Goal: Task Accomplishment & Management: Manage account settings

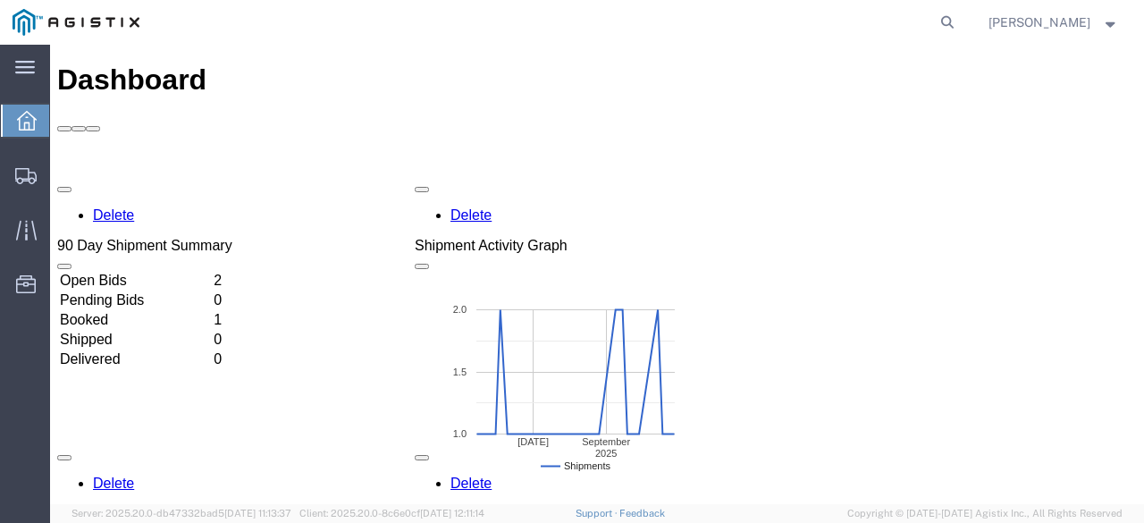
click at [211, 311] on td "Booked" at bounding box center [135, 320] width 152 height 18
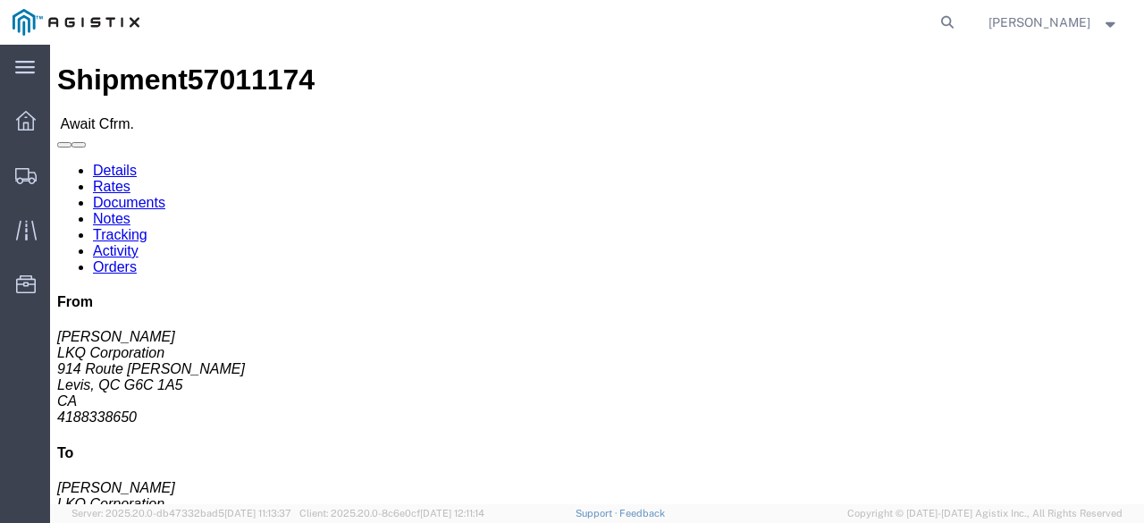
click link "Confirm"
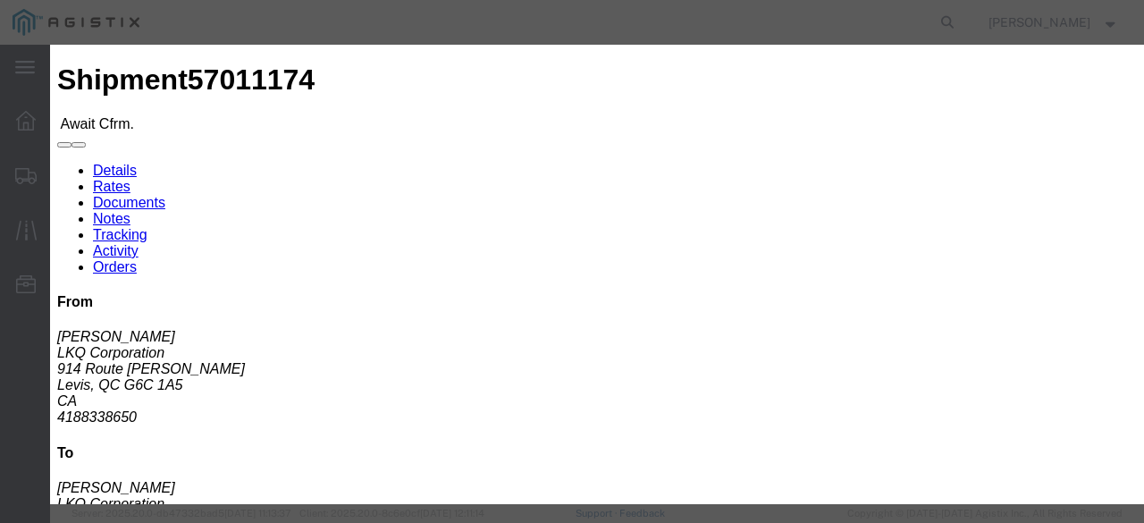
drag, startPoint x: 316, startPoint y: 162, endPoint x: 320, endPoint y: 172, distance: 10.5
click fieldset "Confirmation Details Use my profile Bill of Lading Number Person Monitor Shipme…"
click input "checkbox"
checkbox input "true"
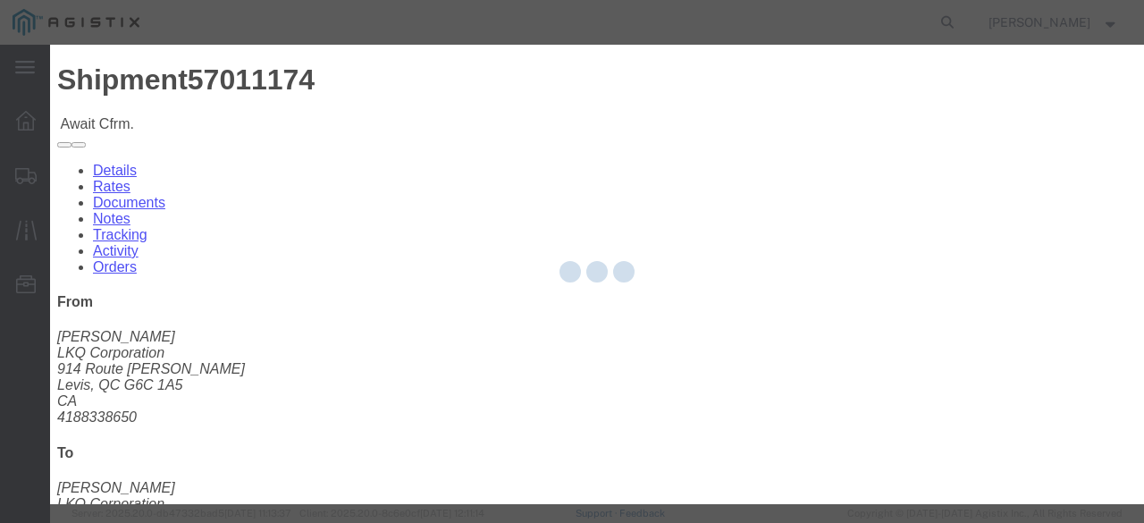
type input "[PERSON_NAME]"
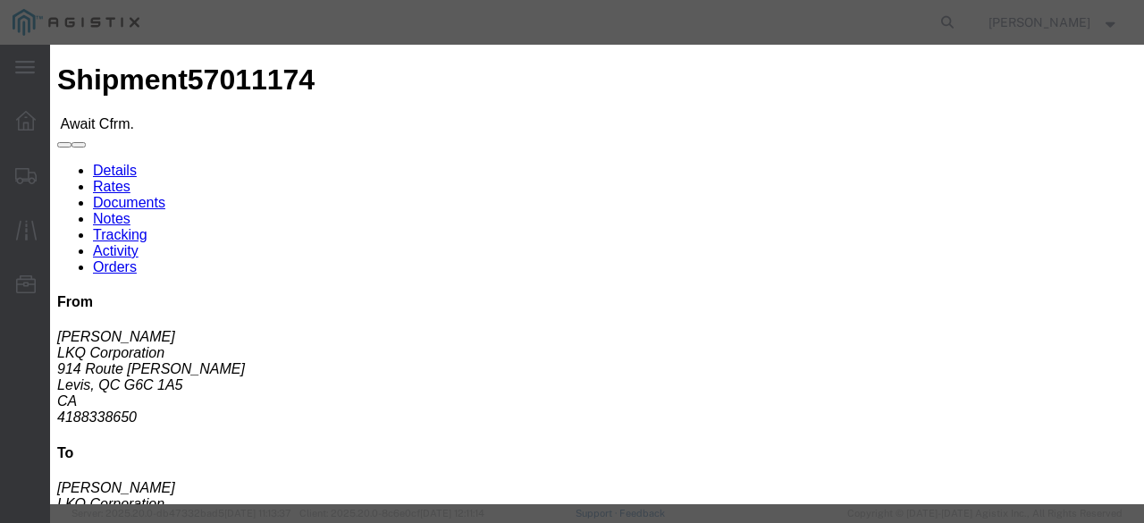
click input "text"
type input "57011174"
click button "Submit"
click input "text"
type input "6473089760"
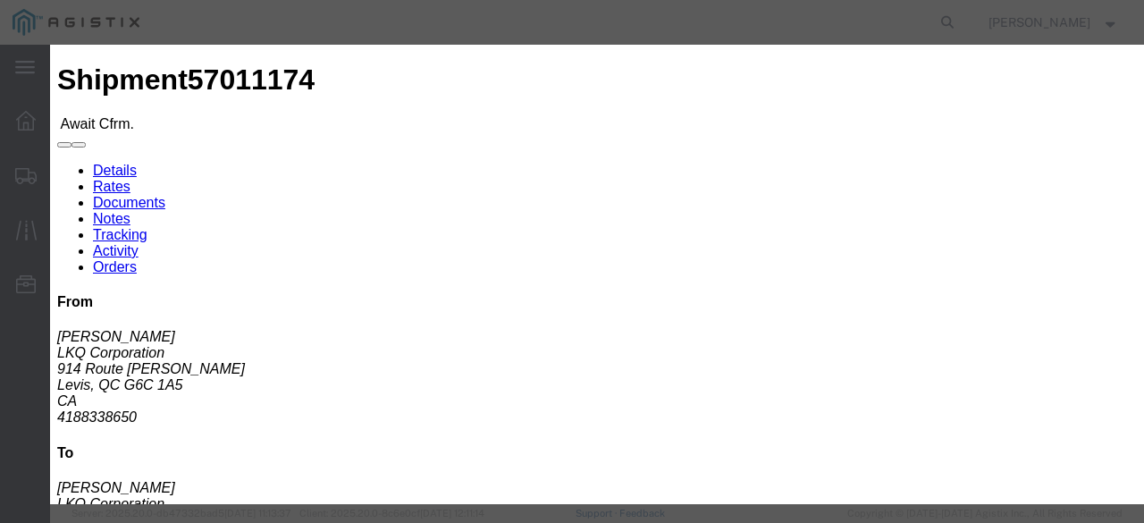
click button "Submit"
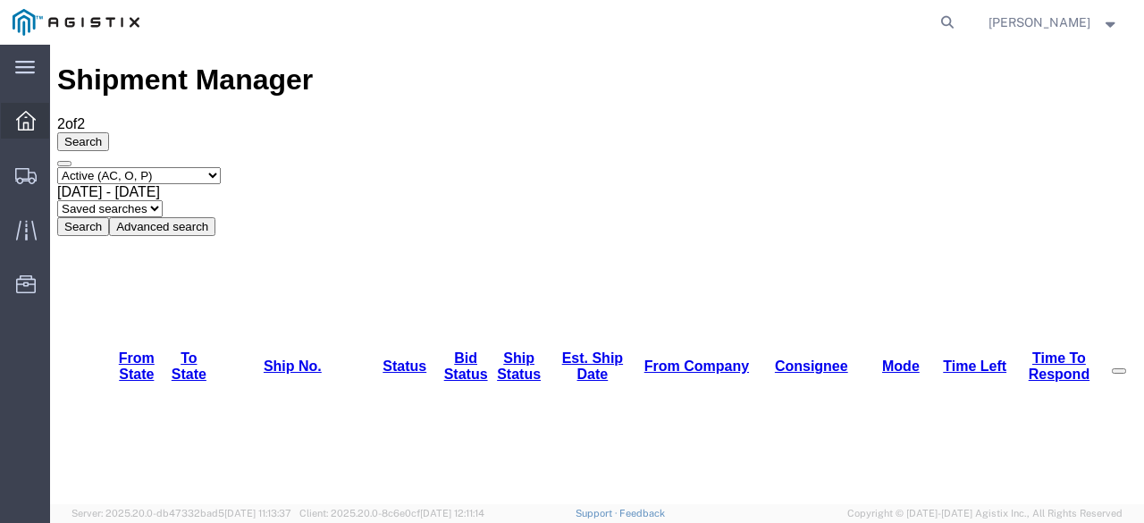
click at [34, 126] on icon at bounding box center [26, 121] width 20 height 20
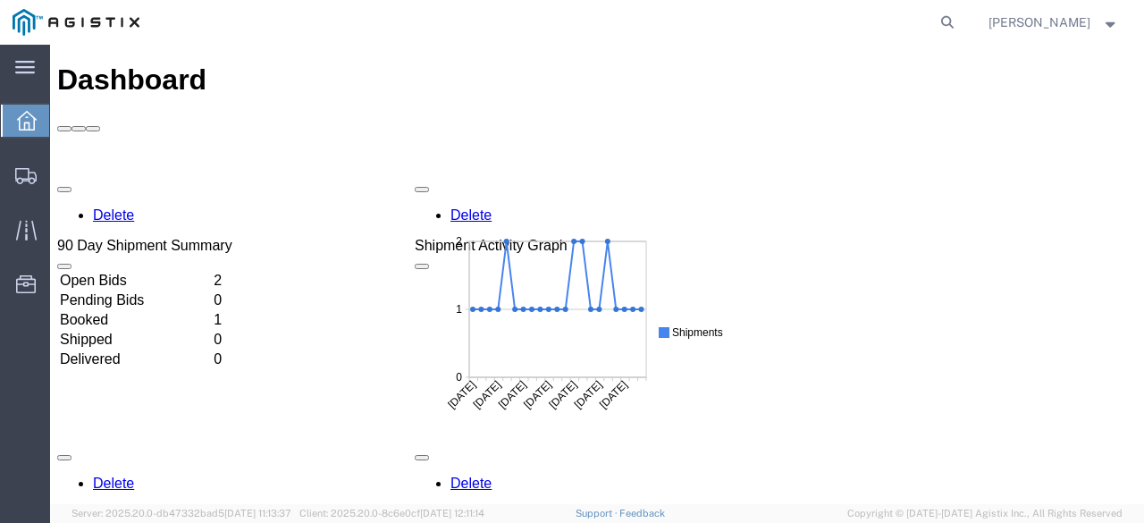
click at [211, 311] on td "Booked" at bounding box center [135, 320] width 152 height 18
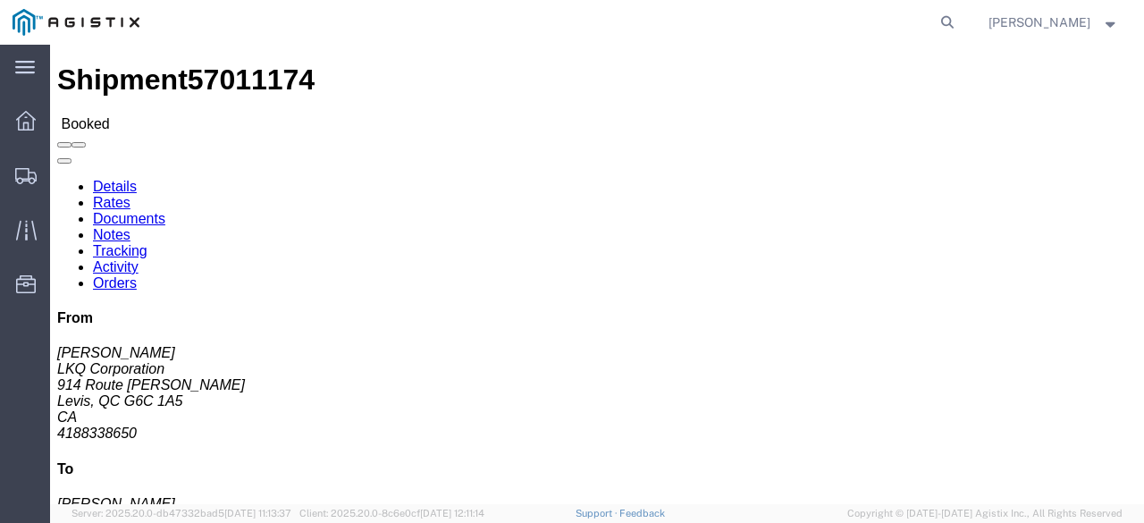
click link "Rates"
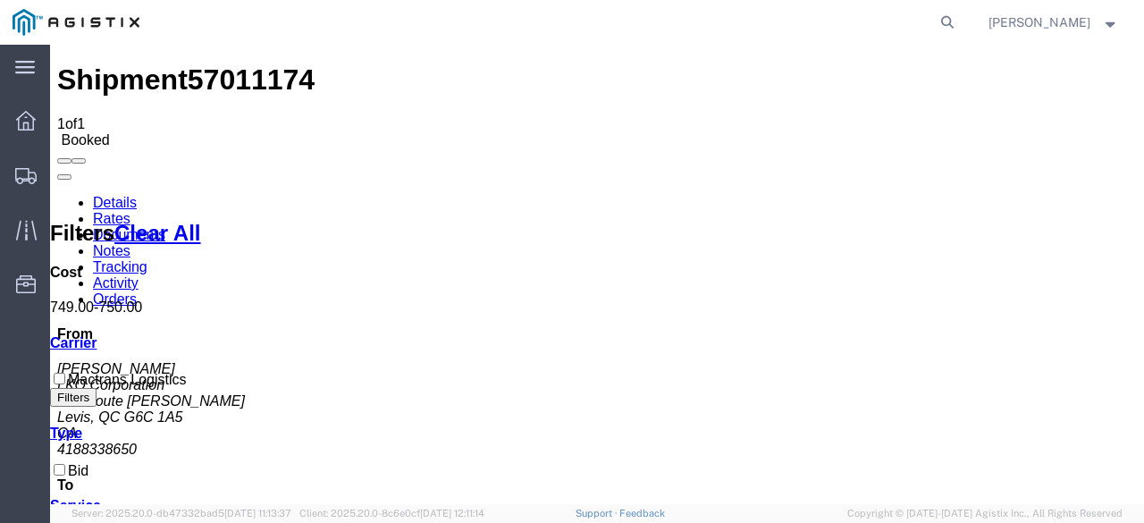
drag, startPoint x: 118, startPoint y: 105, endPoint x: 127, endPoint y: 110, distance: 10.4
click at [118, 195] on link "Details" at bounding box center [115, 202] width 44 height 15
